Goal: Task Accomplishment & Management: Use online tool/utility

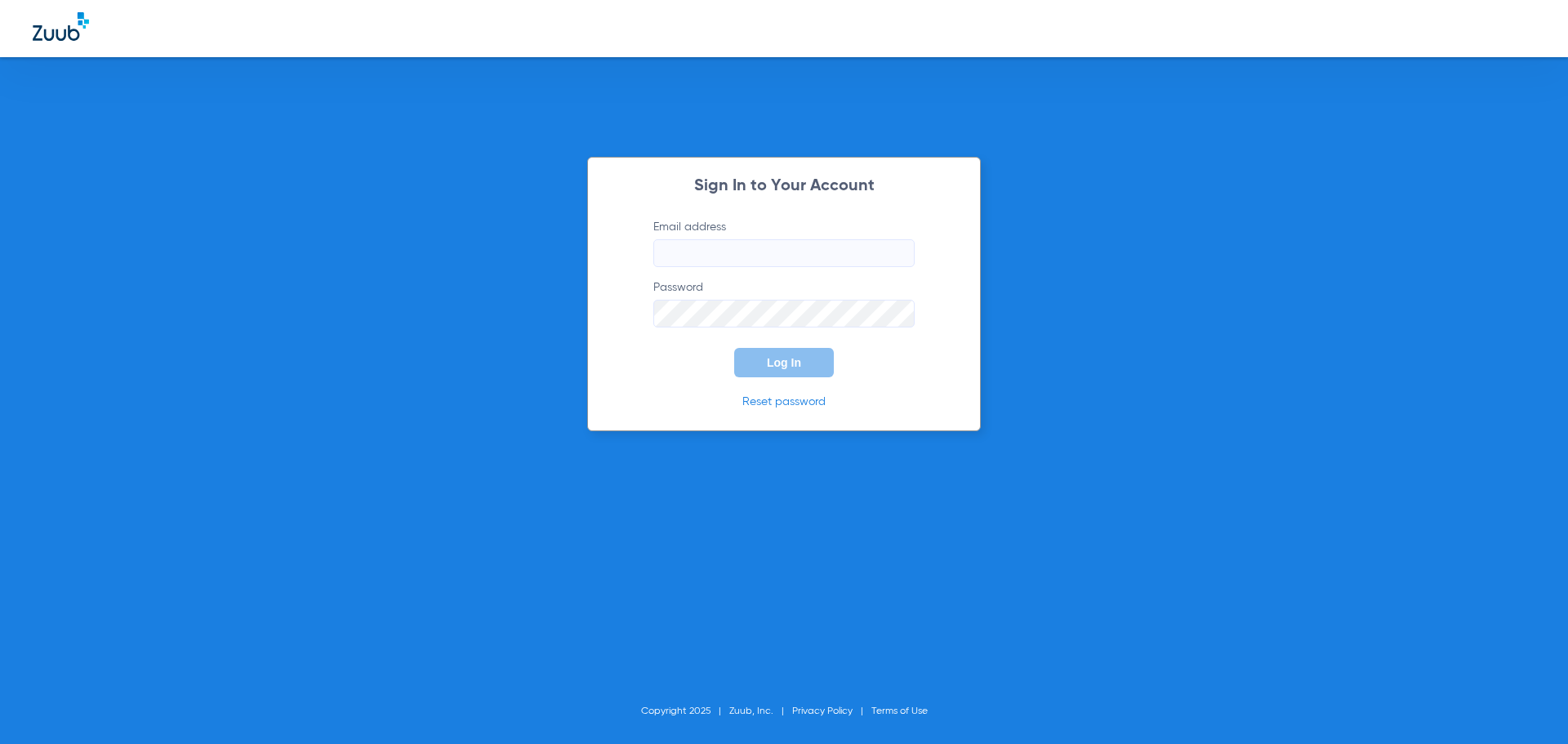
type input "[EMAIL_ADDRESS][DOMAIN_NAME]"
click at [781, 377] on button "Log In" at bounding box center [784, 363] width 100 height 30
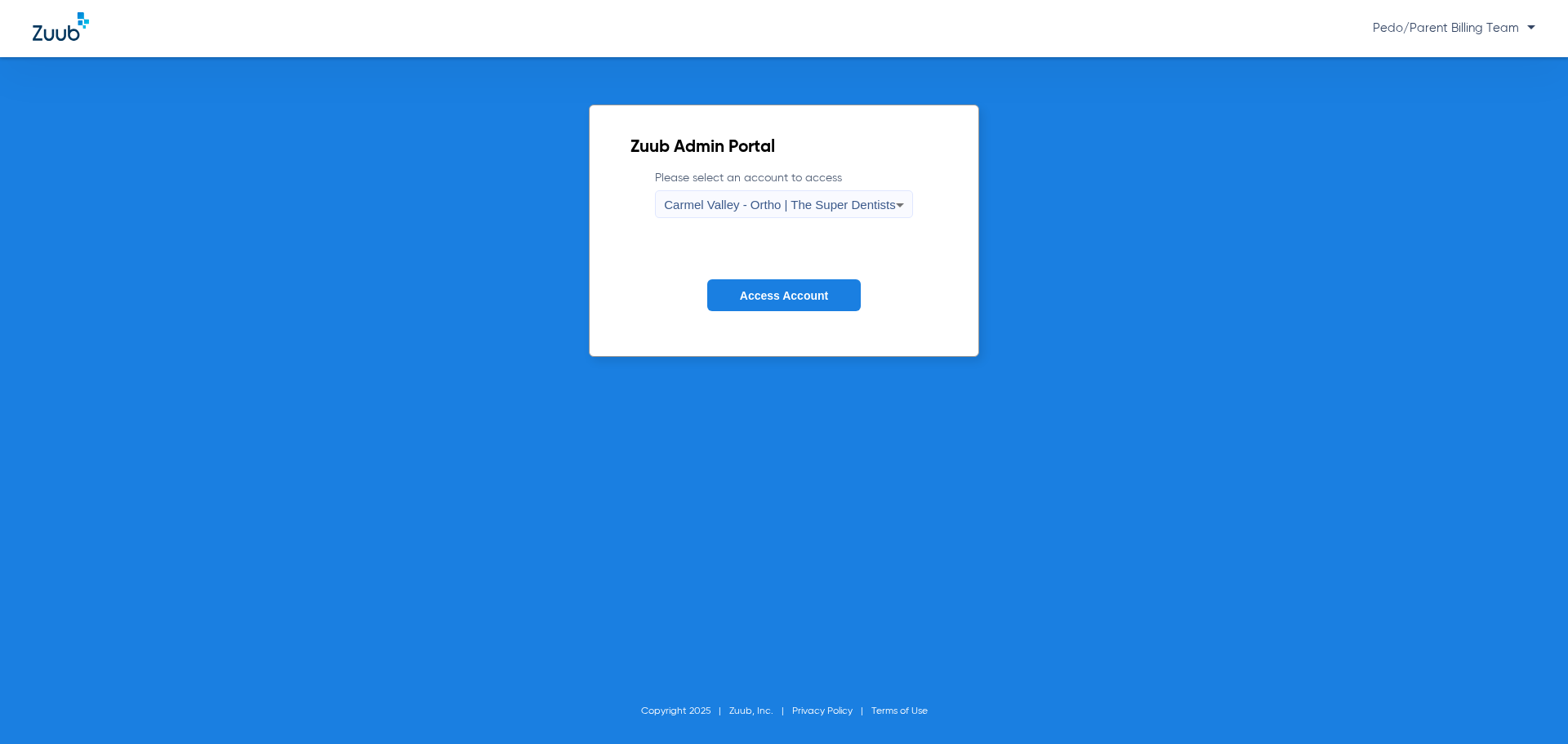
click at [874, 200] on span "Carmel Valley - Ortho | The Super Dentists" at bounding box center [779, 204] width 231 height 14
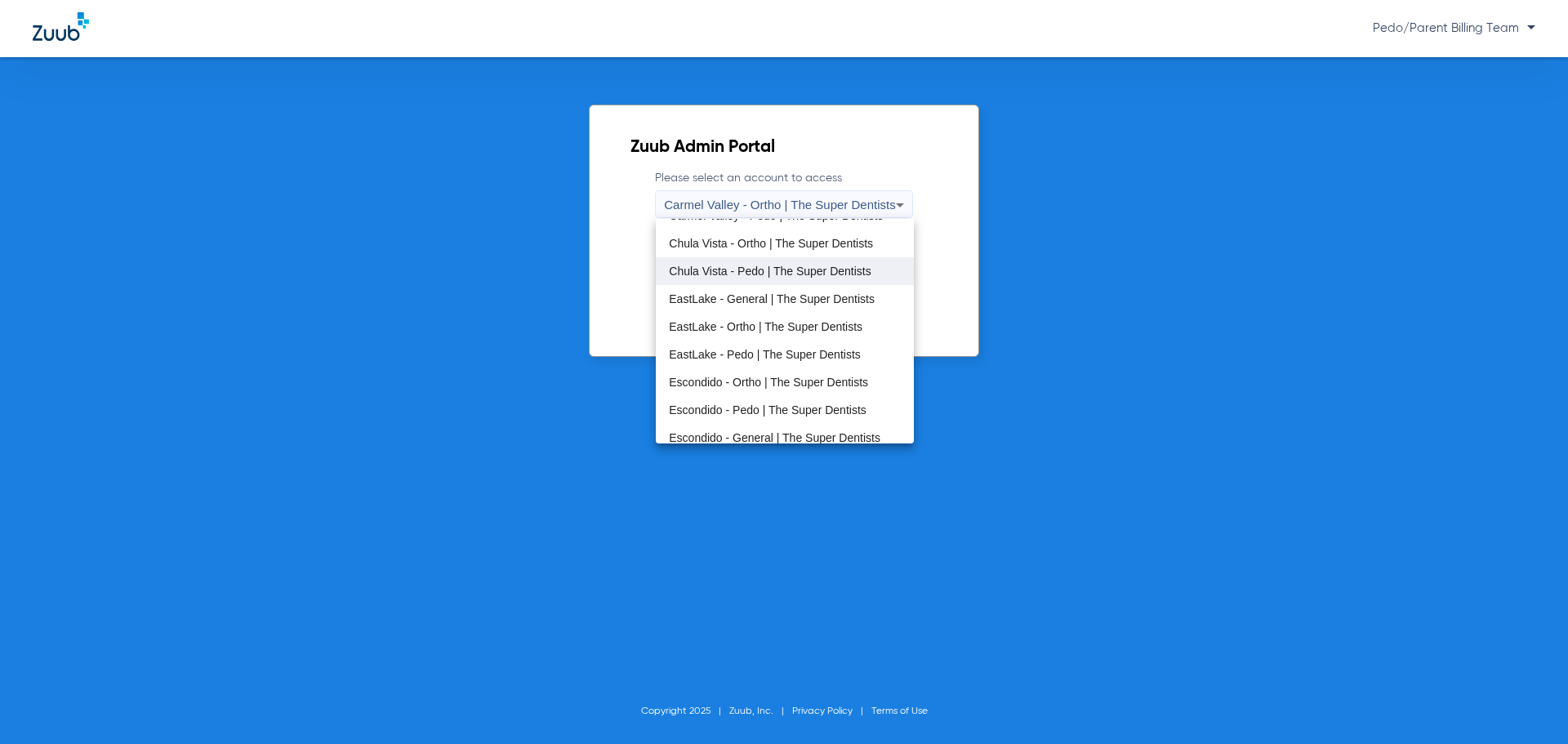
scroll to position [82, 0]
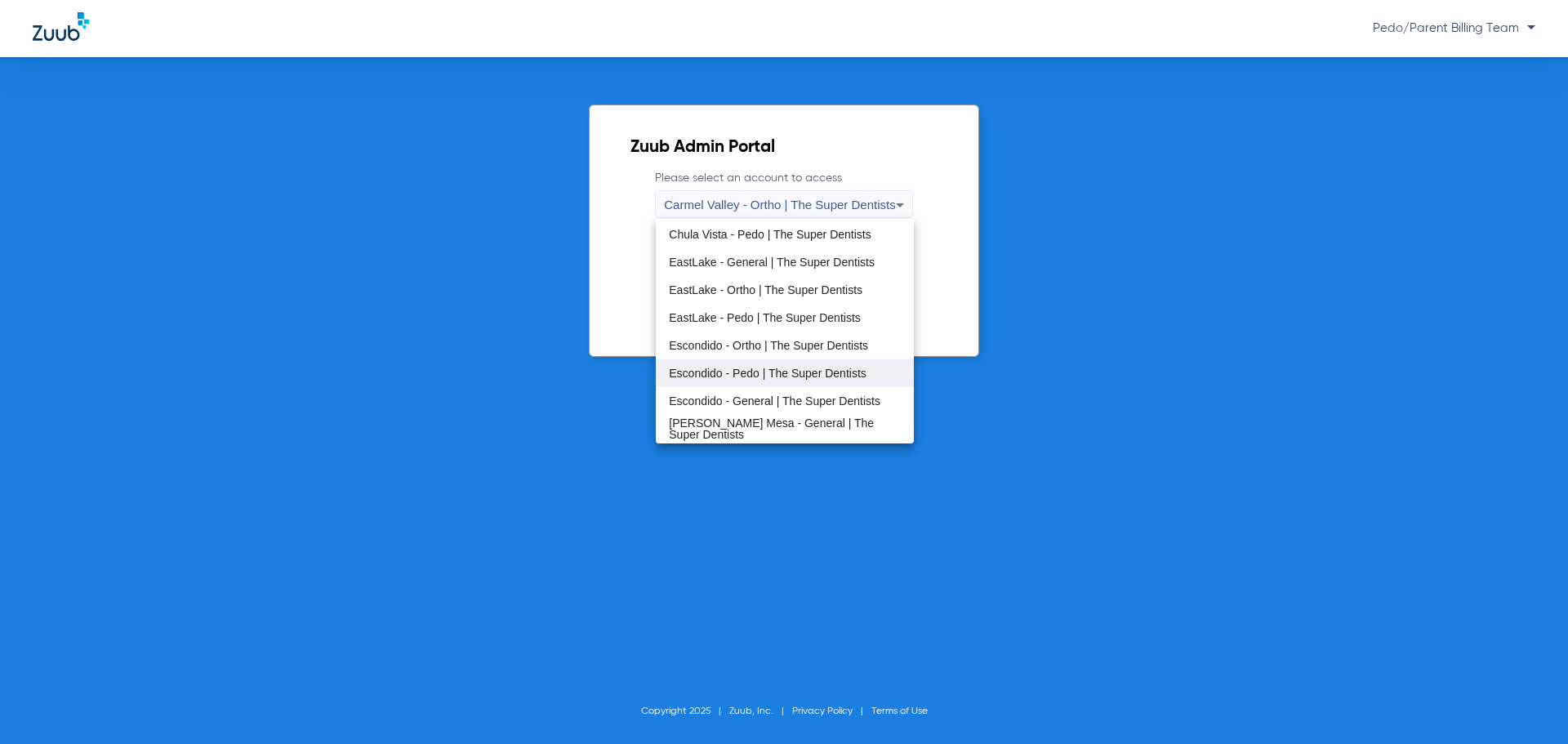
click at [746, 368] on span "Escondido - Pedo | The Super Dentists" at bounding box center [767, 373] width 197 height 11
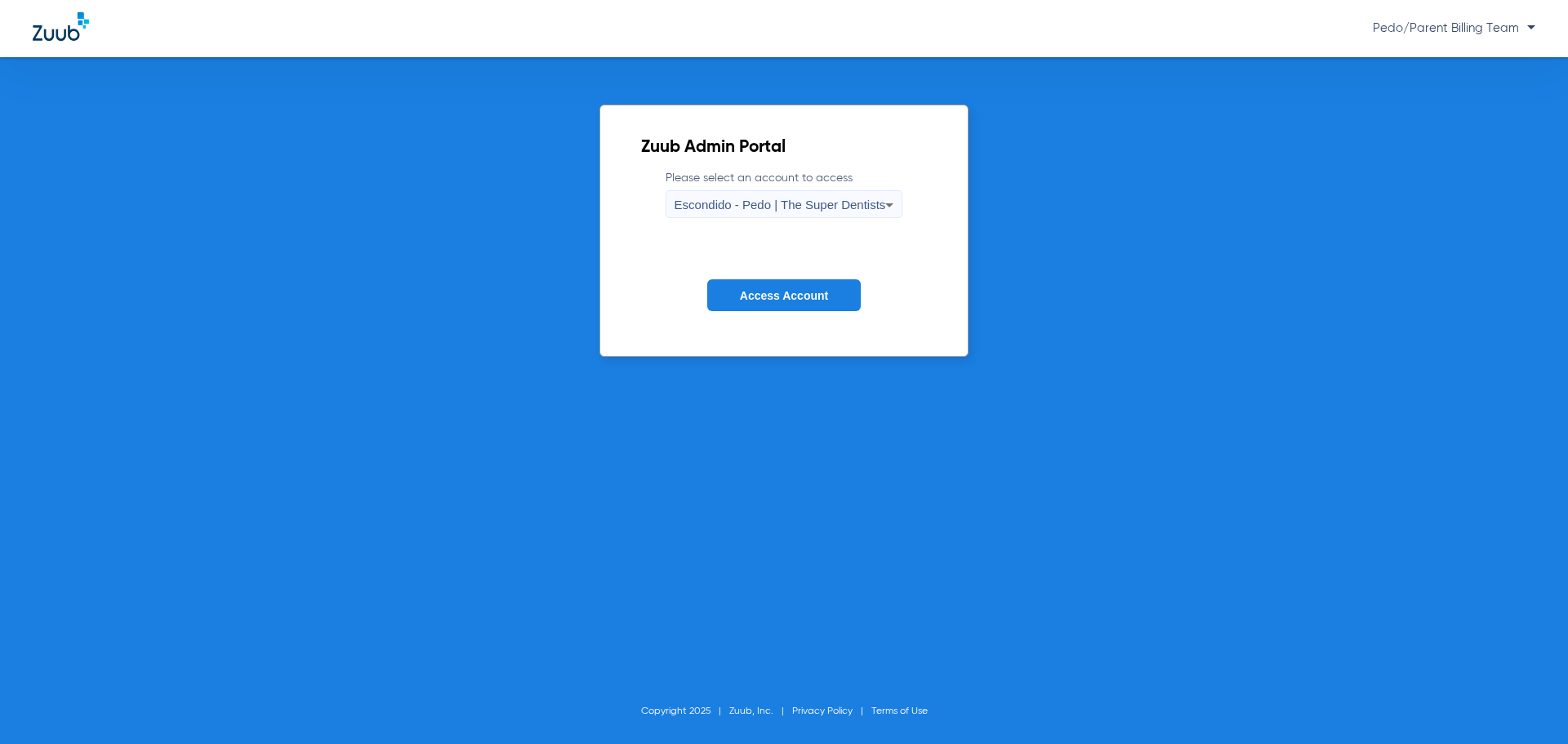
click at [794, 292] on span "Access Account" at bounding box center [784, 295] width 88 height 13
